Goal: Task Accomplishment & Management: Complete application form

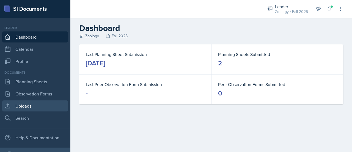
click at [32, 108] on link "Uploads" at bounding box center [35, 105] width 66 height 11
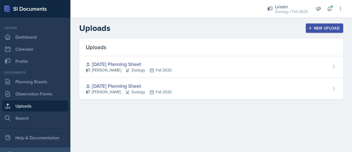
click at [320, 26] on div "New Upload" at bounding box center [325, 28] width 31 height 4
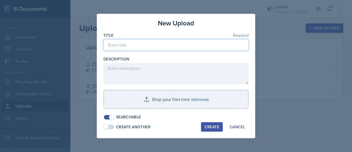
click at [153, 44] on input at bounding box center [175, 45] width 145 height 12
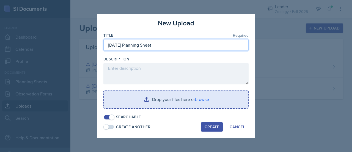
type input "[DATE] Planning Sheet"
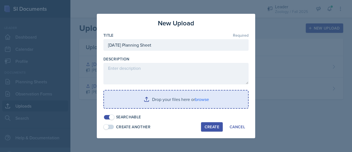
click at [158, 99] on input "file" at bounding box center [176, 99] width 144 height 18
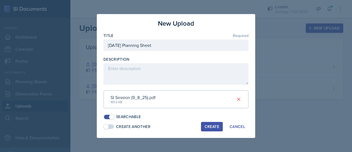
click at [218, 125] on div "Create" at bounding box center [212, 126] width 15 height 4
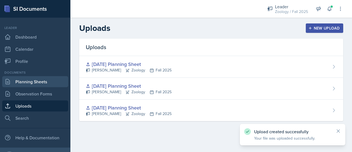
click at [29, 78] on link "Planning Sheets" at bounding box center [35, 81] width 66 height 11
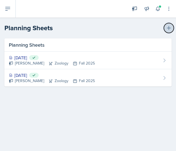
click at [167, 27] on icon at bounding box center [169, 28] width 6 height 6
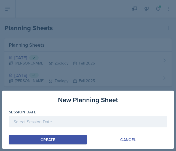
click at [37, 122] on div at bounding box center [88, 122] width 158 height 12
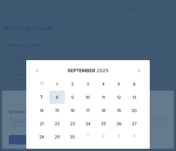
click at [59, 99] on div "8" at bounding box center [56, 97] width 15 height 13
type input "[DATE]"
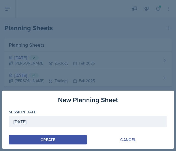
click at [53, 137] on button "Create" at bounding box center [48, 139] width 78 height 9
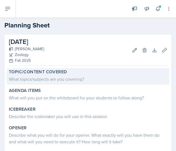
click at [31, 77] on div "What topics/subjects are you covering?" at bounding box center [88, 79] width 158 height 7
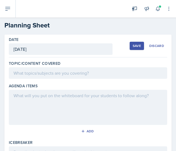
click at [31, 77] on div at bounding box center [88, 73] width 158 height 12
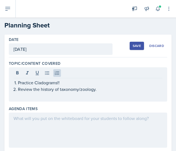
click at [39, 139] on div at bounding box center [88, 130] width 158 height 35
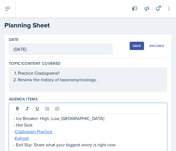
scroll to position [54, 0]
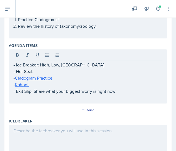
click at [39, 136] on div at bounding box center [88, 142] width 158 height 35
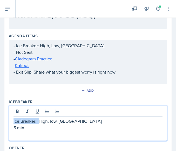
drag, startPoint x: 40, startPoint y: 122, endPoint x: -1, endPoint y: 121, distance: 41.0
click at [0, 121] on html "SI Documents Leader Dashboard Calendar Profile Documents Planning Sheets Observ…" at bounding box center [88, 75] width 176 height 151
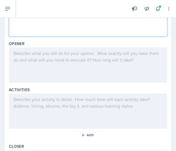
scroll to position [170, 0]
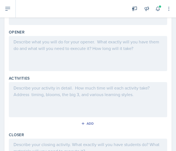
click at [46, 46] on div at bounding box center [88, 53] width 158 height 35
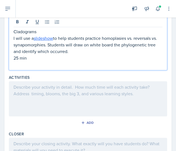
scroll to position [206, 0]
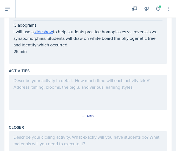
click at [51, 95] on div at bounding box center [88, 92] width 158 height 35
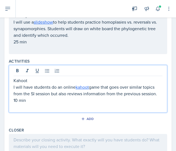
scroll to position [237, 0]
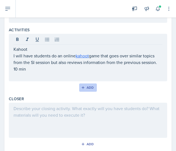
click at [85, 86] on div "Add" at bounding box center [88, 88] width 12 height 4
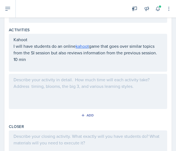
click at [53, 106] on div at bounding box center [88, 91] width 158 height 35
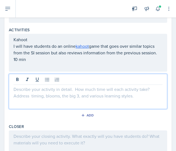
scroll to position [247, 0]
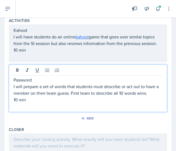
click at [13, 78] on p "Password" at bounding box center [87, 80] width 149 height 7
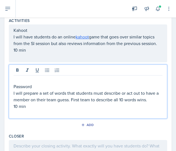
click at [18, 80] on p at bounding box center [87, 80] width 149 height 7
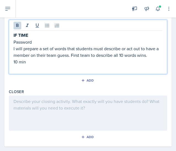
scroll to position [292, 0]
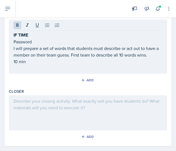
click at [24, 108] on div at bounding box center [88, 113] width 158 height 35
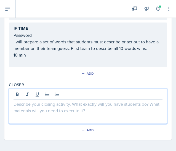
paste div
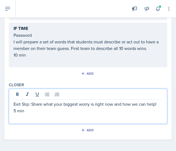
click at [31, 101] on p "Exit Slip: Share what your biggest worry is right now and how we can help!" at bounding box center [87, 104] width 149 height 7
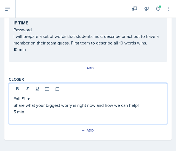
click at [33, 96] on p "Exit Slip:" at bounding box center [87, 99] width 149 height 7
drag, startPoint x: 34, startPoint y: 97, endPoint x: 6, endPoint y: 97, distance: 28.3
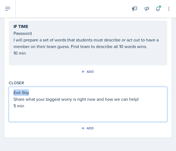
scroll to position [289, 0]
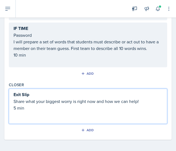
click at [58, 98] on p "Share what your biggest worry is right now and how we can help!" at bounding box center [87, 101] width 149 height 7
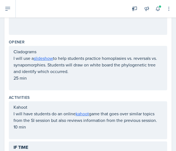
scroll to position [179, 0]
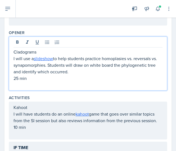
click at [38, 83] on p at bounding box center [87, 85] width 149 height 7
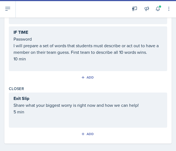
scroll to position [298, 0]
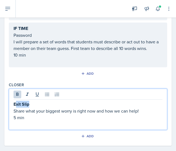
drag, startPoint x: 37, startPoint y: 92, endPoint x: 16, endPoint y: 97, distance: 22.1
click at [16, 97] on div "Exit Slip Share what your biggest worry is right now and how we can help! 5 min" at bounding box center [88, 109] width 158 height 41
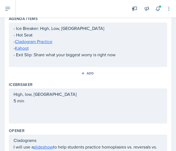
scroll to position [0, 0]
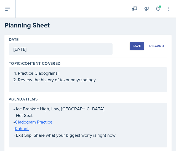
click at [133, 44] on div "Save" at bounding box center [136, 46] width 8 height 4
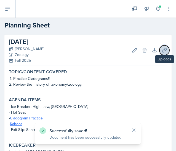
click at [163, 53] on button "Uploads" at bounding box center [164, 50] width 10 height 10
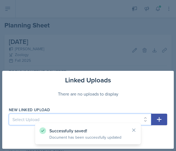
click at [56, 116] on select "Select Upload [DATE] Planning Sheet [DATE] Planning Sheet [DATE] Planning Sheet" at bounding box center [80, 120] width 142 height 12
select select "871a6e26-f97c-4c2d-b1e9-06e752ac76f0"
click at [9, 114] on select "Select Upload [DATE] Planning Sheet [DATE] Planning Sheet [DATE] Planning Sheet" at bounding box center [80, 120] width 142 height 12
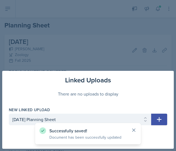
click at [131, 129] on icon at bounding box center [134, 131] width 6 height 6
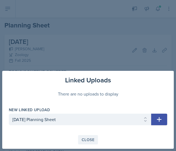
click at [89, 142] on div "Close" at bounding box center [87, 140] width 13 height 4
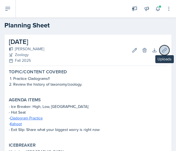
click at [161, 51] on icon at bounding box center [164, 51] width 6 height 6
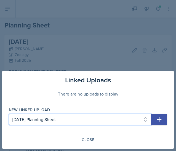
click at [47, 124] on select "Select Upload [DATE] Planning Sheet [DATE] Planning Sheet [DATE] Planning Sheet" at bounding box center [80, 120] width 142 height 12
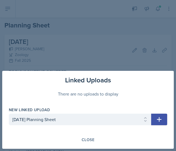
click at [167, 120] on div "Linked Uploads There are no uploads to display New Linked Upload Select Upload …" at bounding box center [87, 110] width 171 height 78
click at [162, 120] on button "button" at bounding box center [159, 120] width 16 height 12
select select
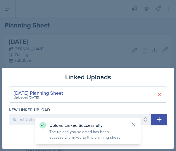
click at [134, 123] on icon at bounding box center [134, 125] width 6 height 6
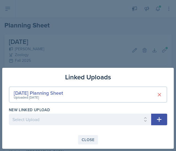
click at [91, 140] on div "Close" at bounding box center [87, 140] width 13 height 4
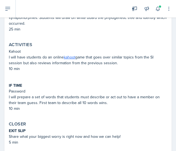
scroll to position [208, 0]
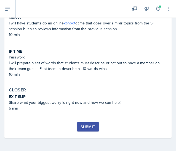
click at [90, 127] on div "Submit" at bounding box center [87, 127] width 15 height 4
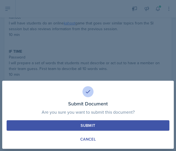
click at [98, 128] on button "Submit" at bounding box center [88, 126] width 162 height 10
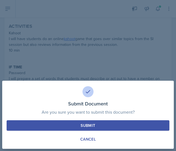
scroll to position [193, 0]
